Goal: Navigation & Orientation: Find specific page/section

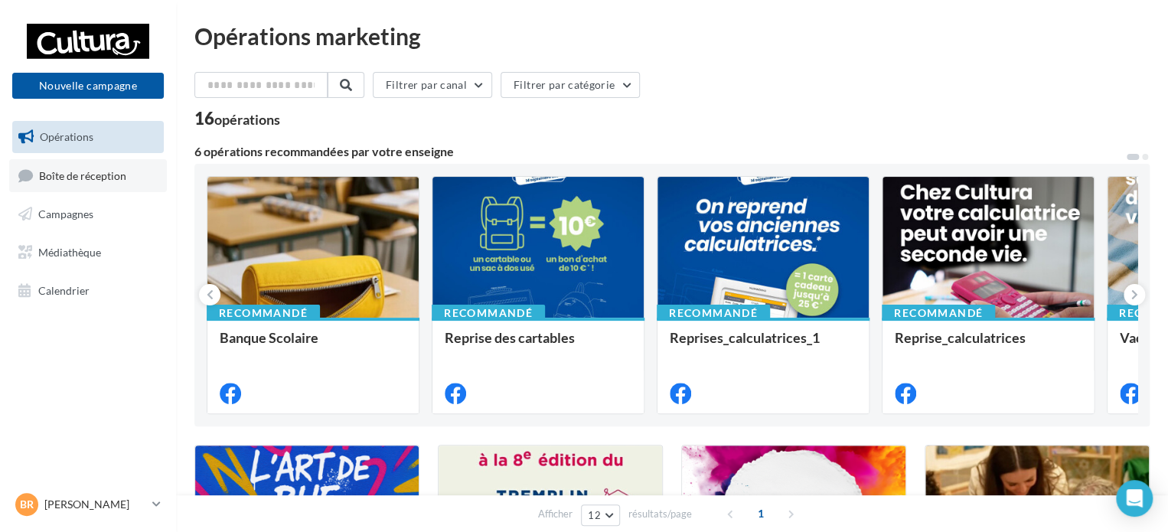
click at [116, 181] on span "Boîte de réception" at bounding box center [82, 174] width 87 height 13
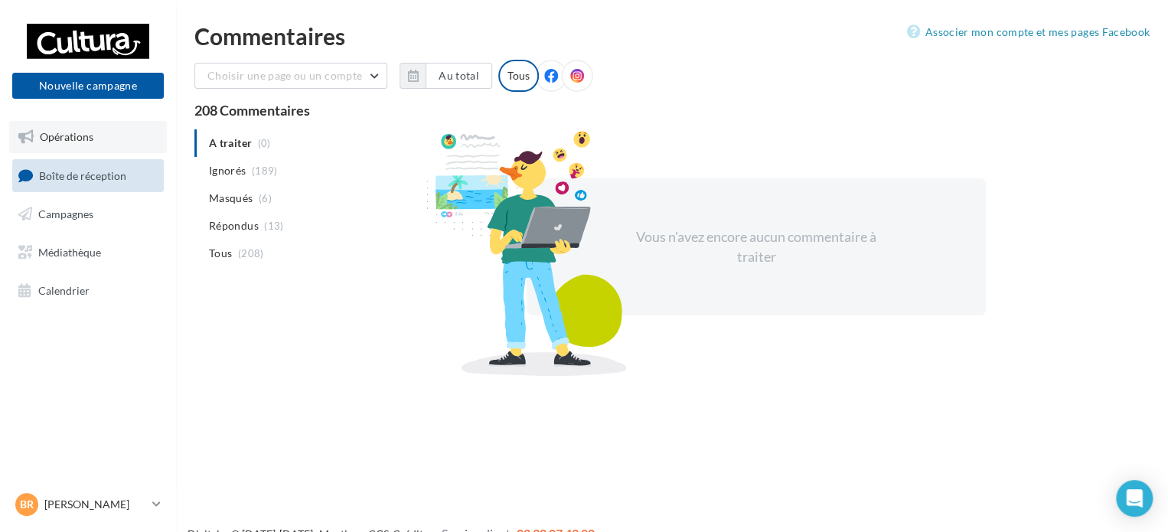
click at [55, 137] on span "Opérations" at bounding box center [67, 136] width 54 height 13
